Goal: Obtain resource: Obtain resource

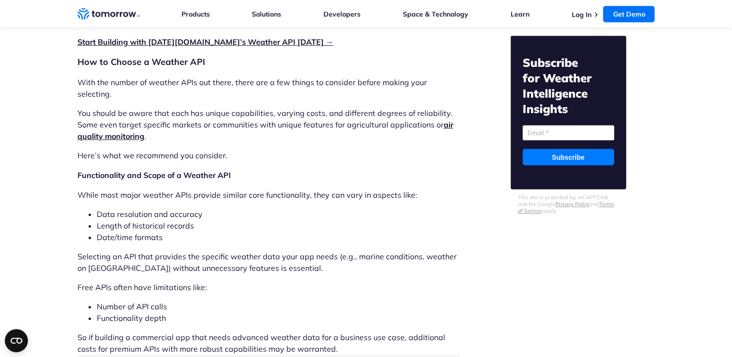
scroll to position [1293, 0]
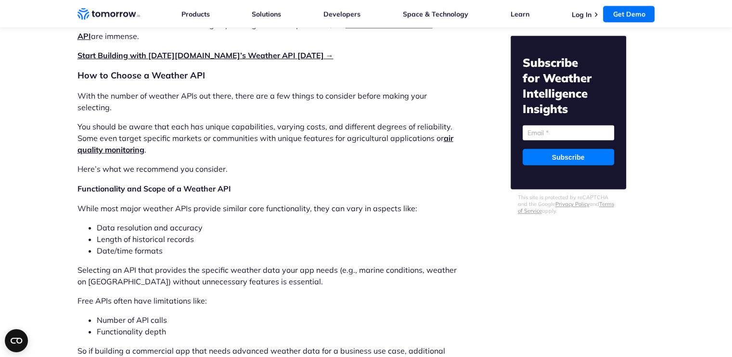
click at [264, 55] on link "Start Building with Tomorrow.io’s Weather API Today →" at bounding box center [206, 56] width 256 height 10
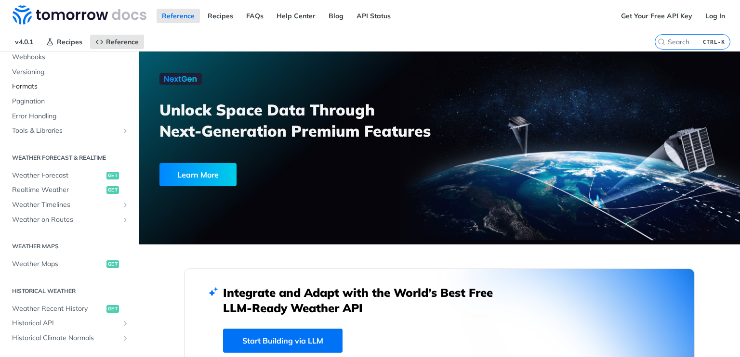
scroll to position [115, 0]
click at [106, 171] on span "get" at bounding box center [112, 174] width 13 height 8
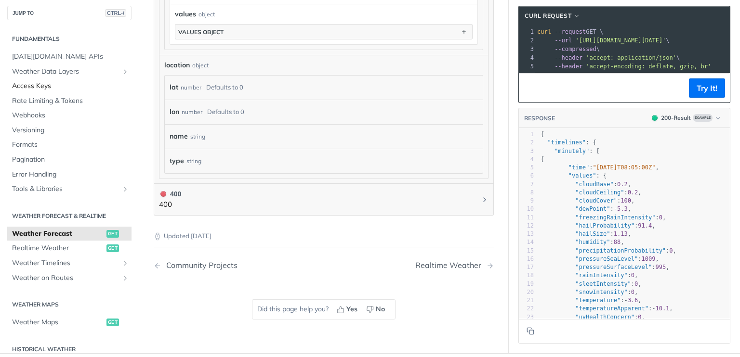
click at [33, 81] on span "Access Keys" at bounding box center [70, 86] width 117 height 10
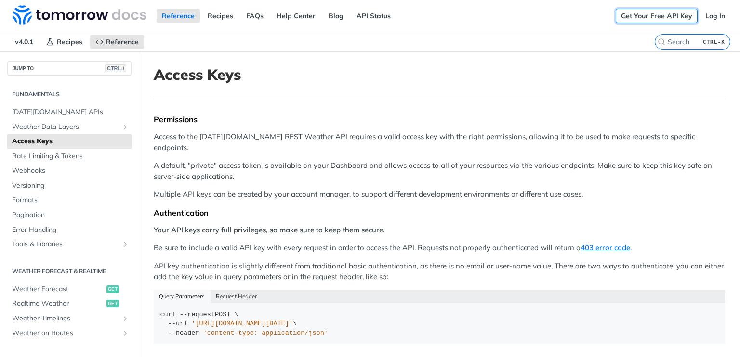
click at [625, 15] on link "Get Your Free API Key" at bounding box center [656, 16] width 82 height 14
click at [654, 19] on link "Get Your Free API Key" at bounding box center [656, 16] width 82 height 14
click at [705, 17] on link "Log In" at bounding box center [715, 16] width 30 height 14
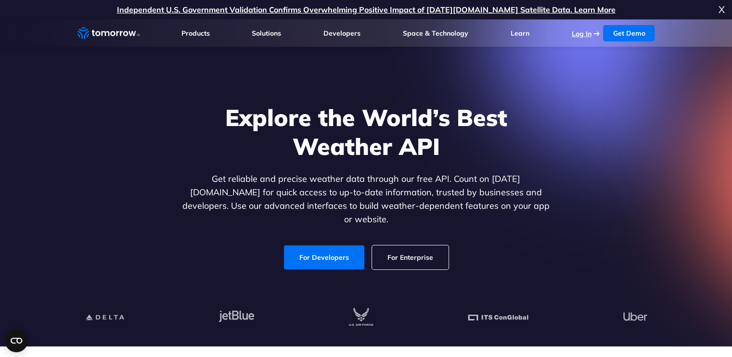
click at [587, 31] on link "Log In" at bounding box center [582, 33] width 20 height 9
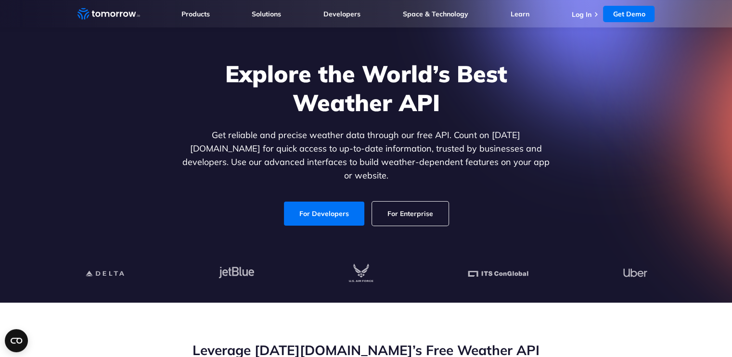
scroll to position [140, 0]
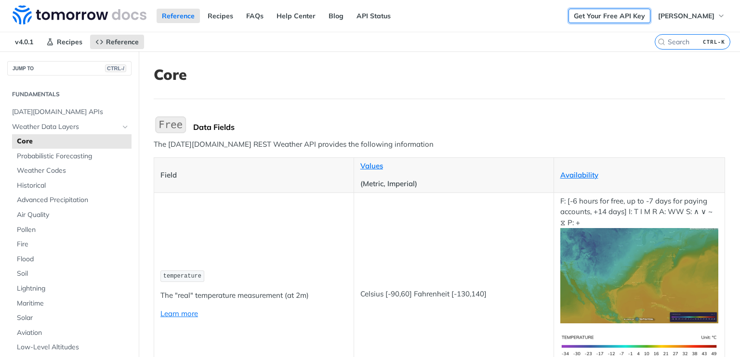
click at [627, 13] on link "Get Your Free API Key" at bounding box center [609, 16] width 82 height 14
